Goal: Task Accomplishment & Management: Use online tool/utility

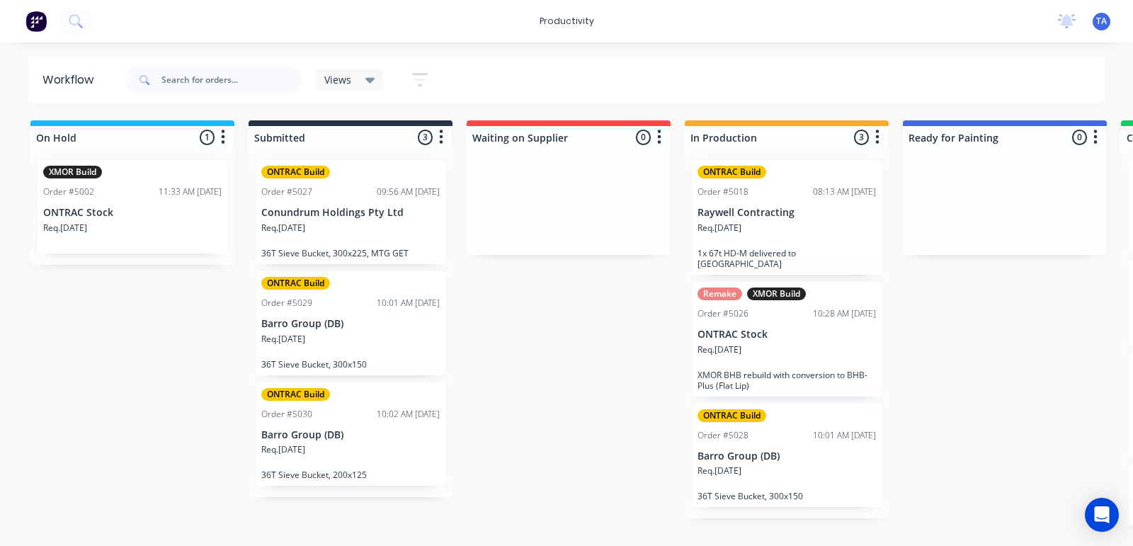
click at [792, 433] on div "ONTRAC Build Order #5028 10:01 AM [DATE] Barro Group (DB) Req. [DATE] 36T Sieve…" at bounding box center [787, 456] width 190 height 104
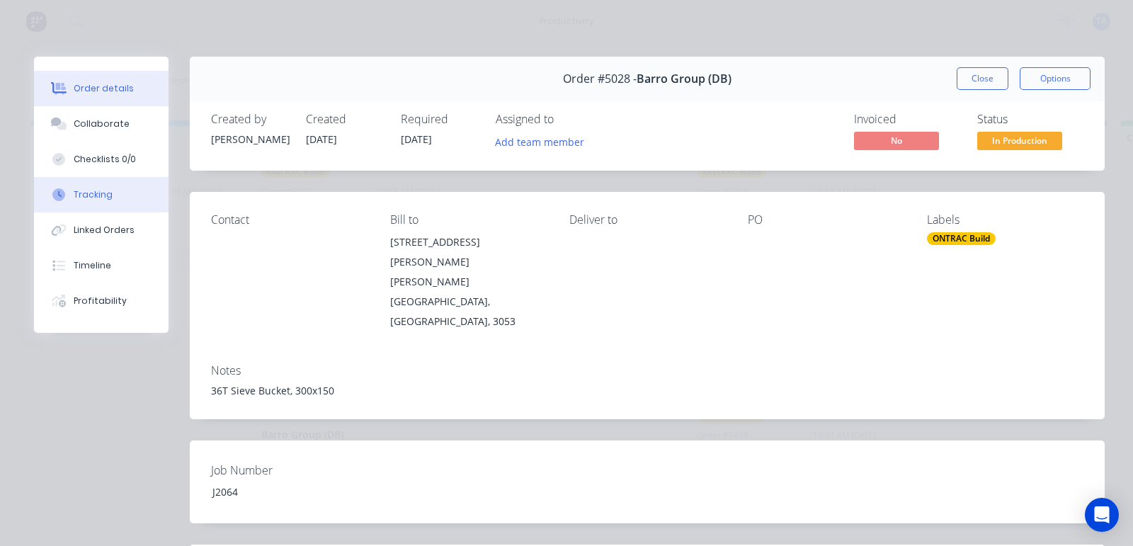
click at [88, 193] on div "Tracking" at bounding box center [93, 194] width 39 height 13
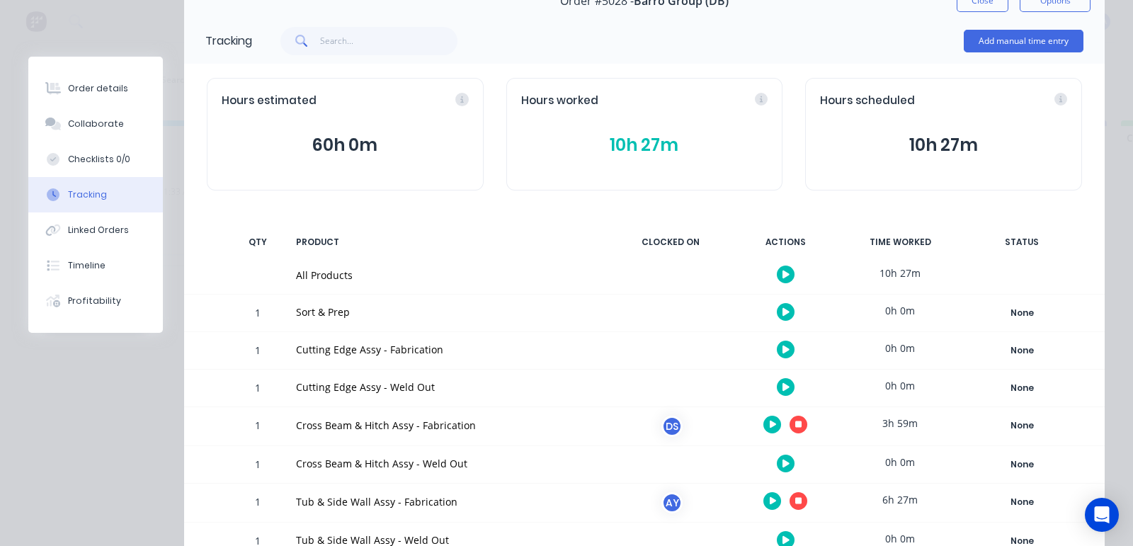
scroll to position [338, 0]
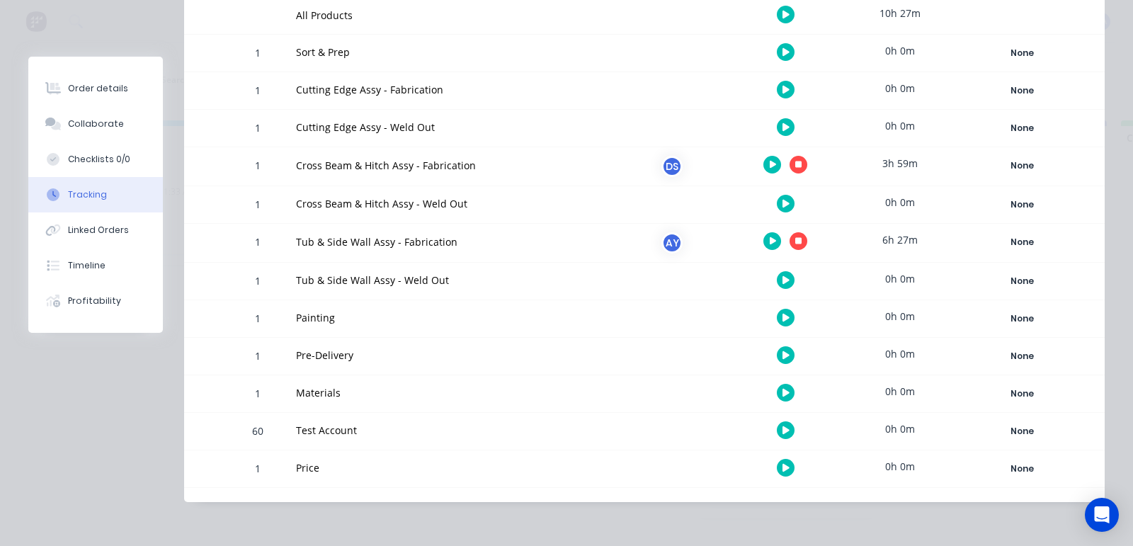
click at [789, 239] on button "button" at bounding box center [798, 241] width 18 height 18
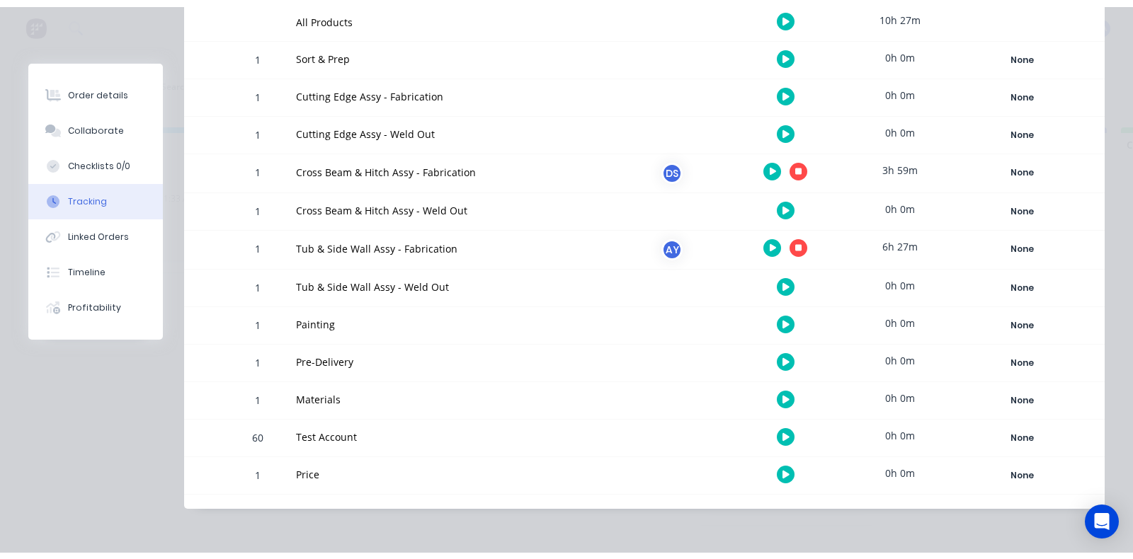
scroll to position [324, 0]
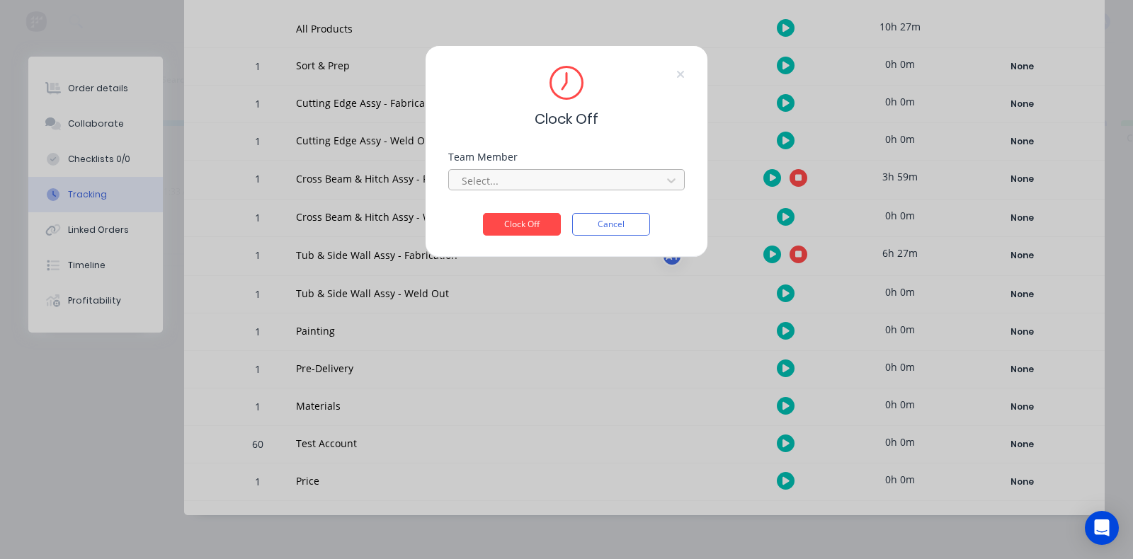
click at [550, 185] on div at bounding box center [557, 181] width 194 height 18
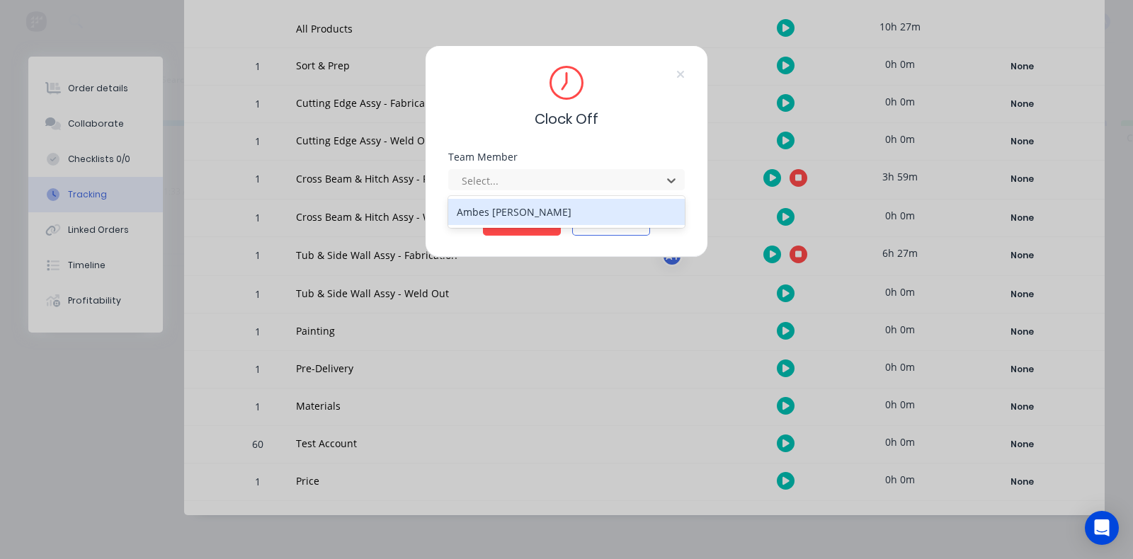
click at [530, 216] on div "Ambes [PERSON_NAME]" at bounding box center [566, 212] width 236 height 26
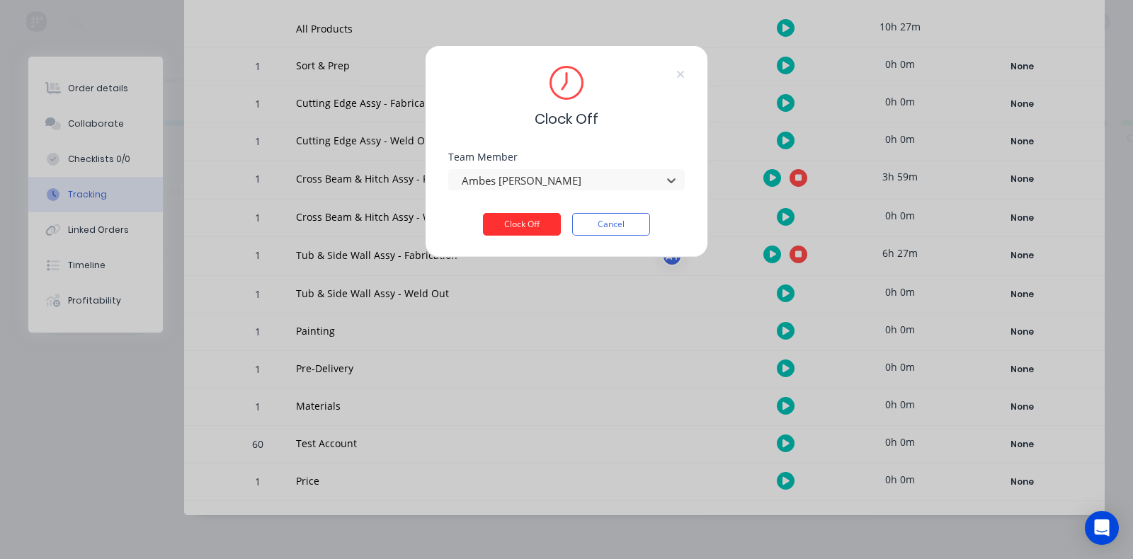
click at [524, 224] on button "Clock Off" at bounding box center [522, 224] width 78 height 23
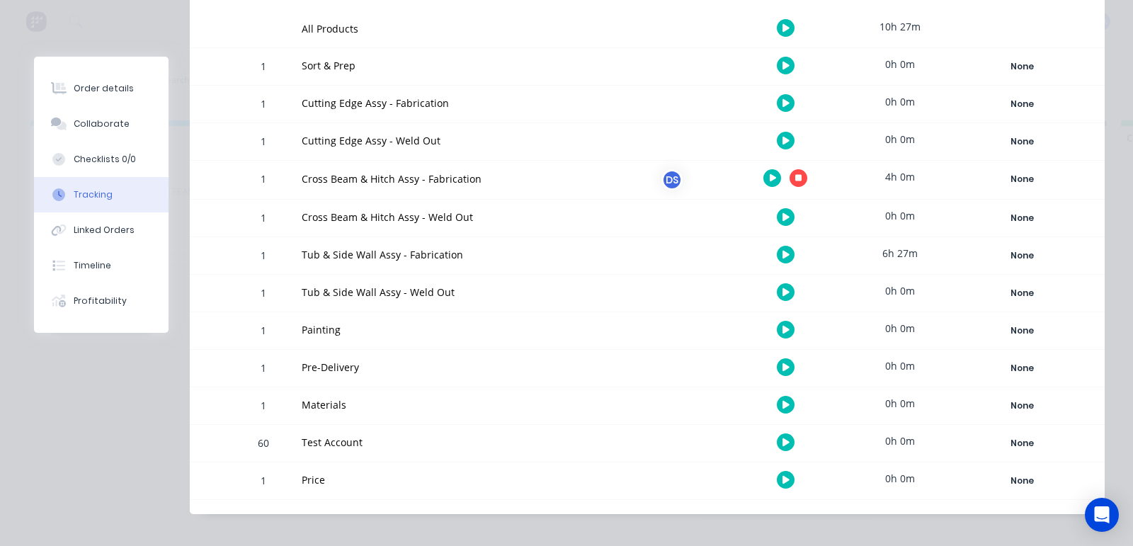
click at [789, 175] on button "button" at bounding box center [798, 178] width 18 height 18
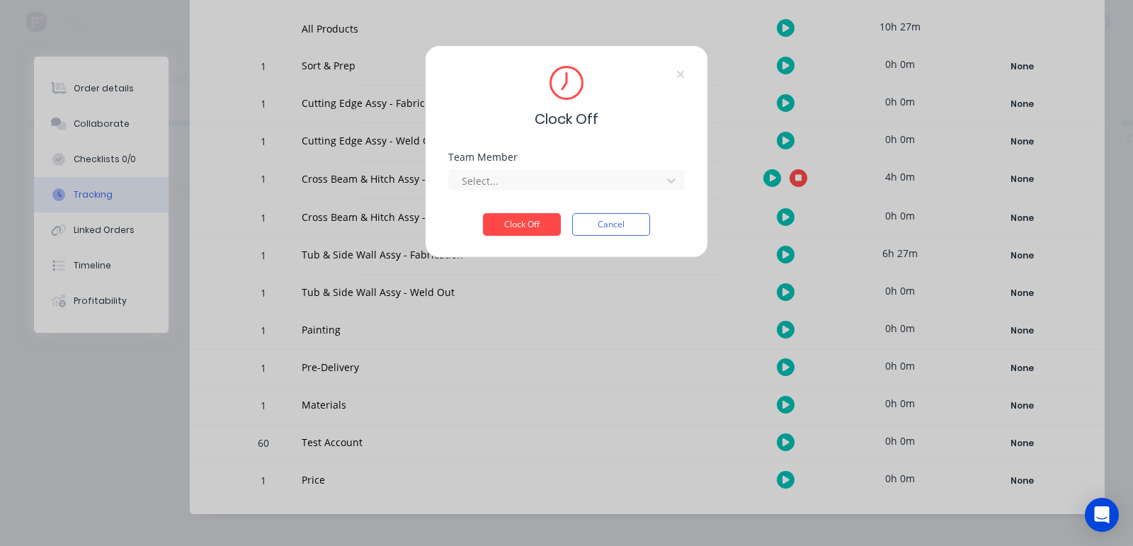
scroll to position [323, 0]
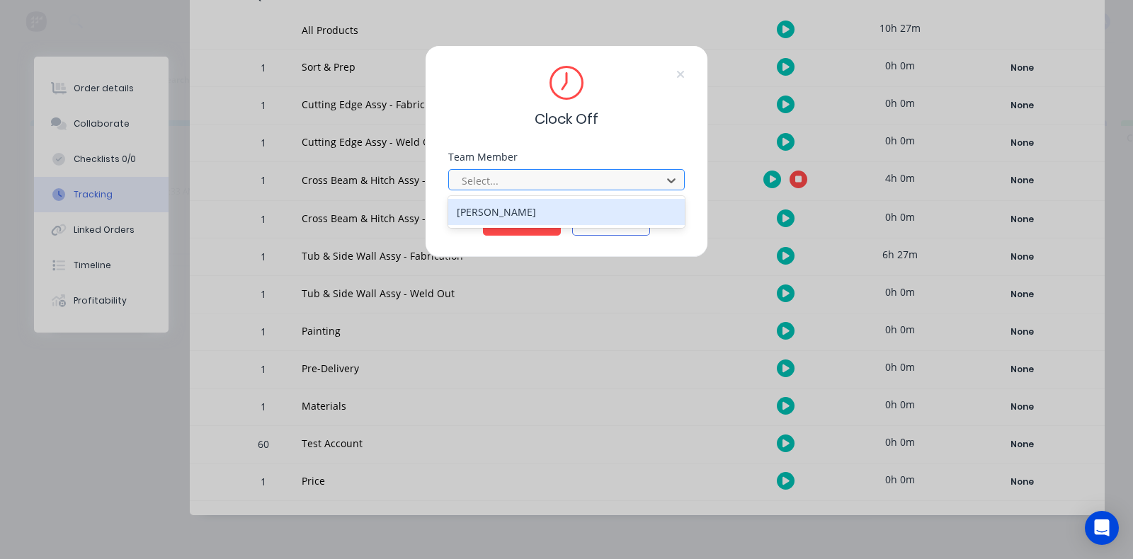
click at [524, 184] on div at bounding box center [557, 181] width 194 height 18
click at [527, 214] on div "[PERSON_NAME]" at bounding box center [566, 212] width 236 height 26
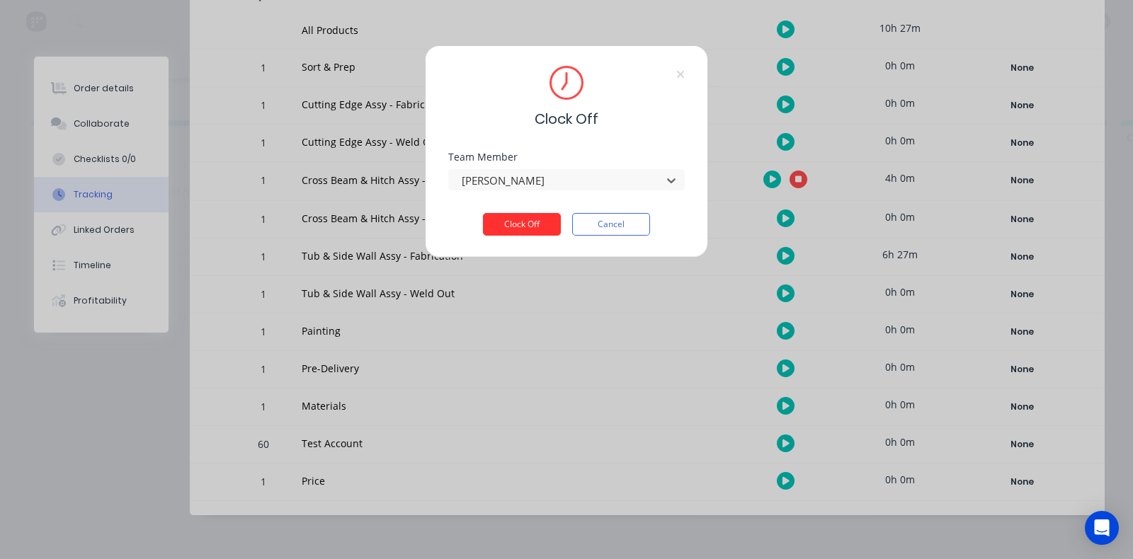
click at [527, 224] on button "Clock Off" at bounding box center [522, 224] width 78 height 23
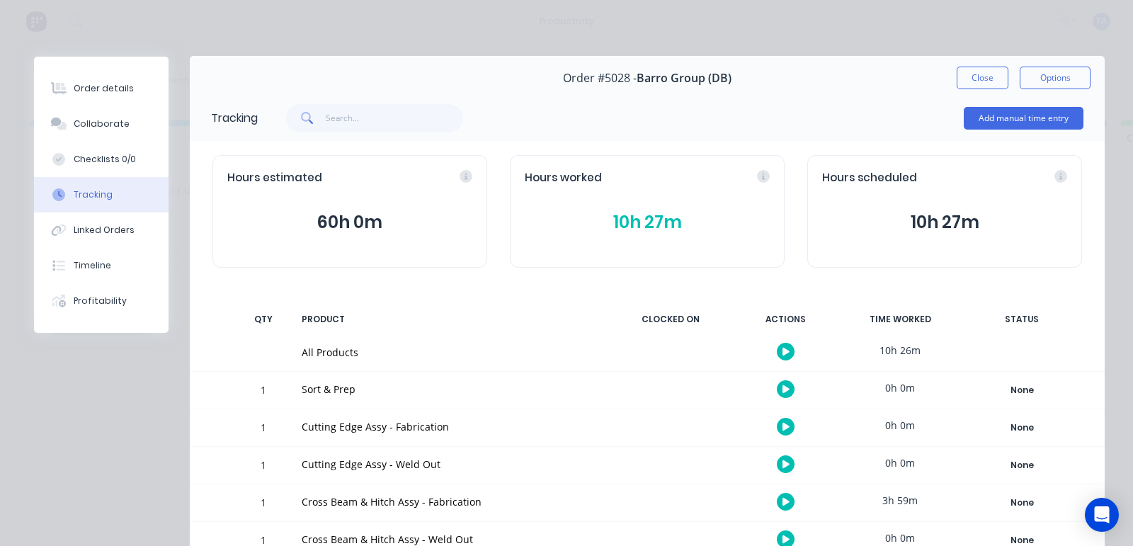
scroll to position [0, 0]
click at [974, 83] on button "Close" at bounding box center [982, 78] width 52 height 23
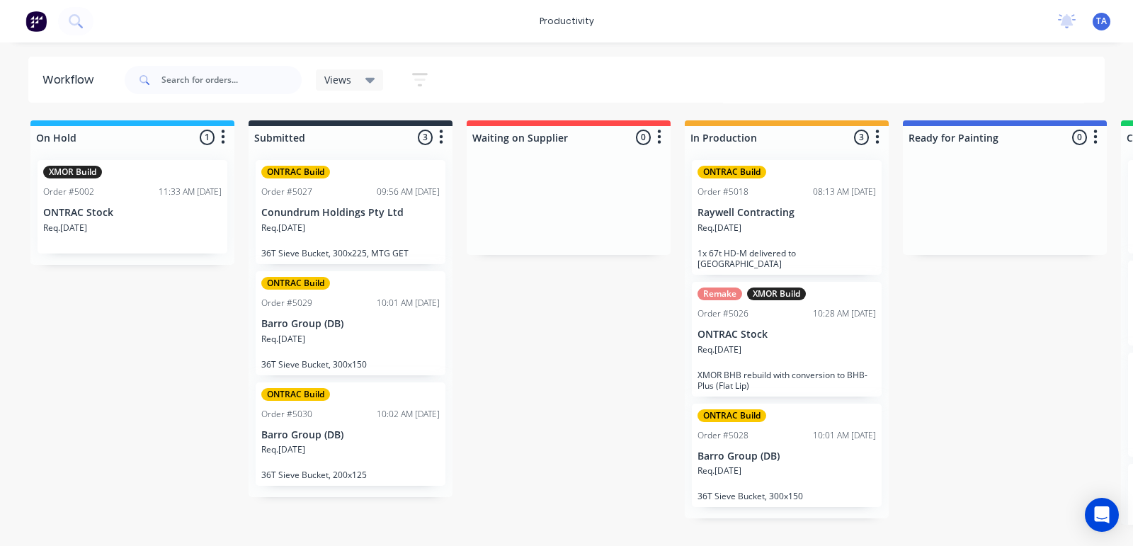
click at [787, 222] on div "Req. [DATE]" at bounding box center [786, 234] width 178 height 24
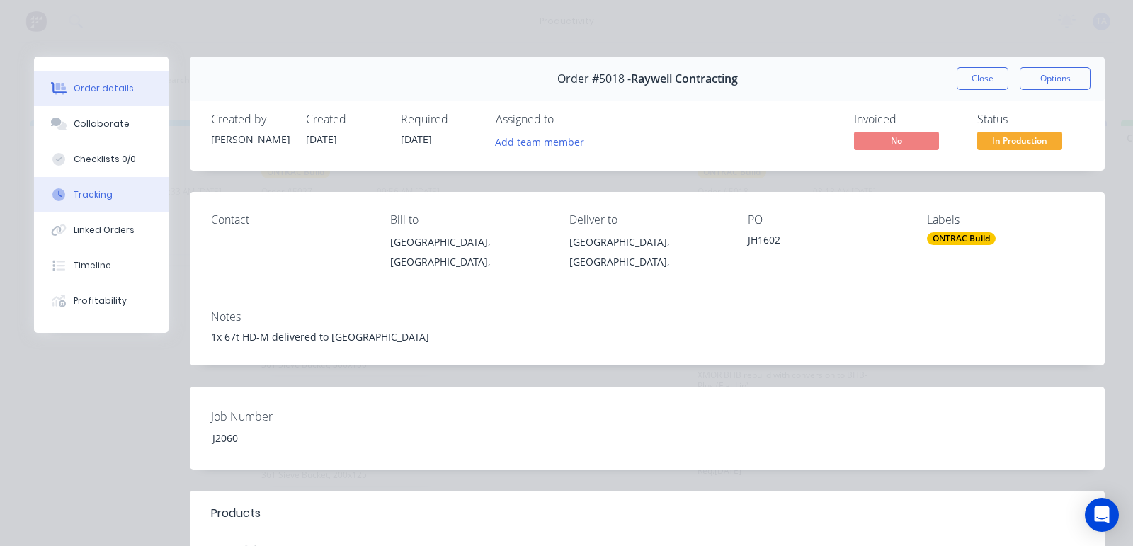
click at [79, 190] on div "Tracking" at bounding box center [93, 194] width 39 height 13
